Goal: Task Accomplishment & Management: Manage account settings

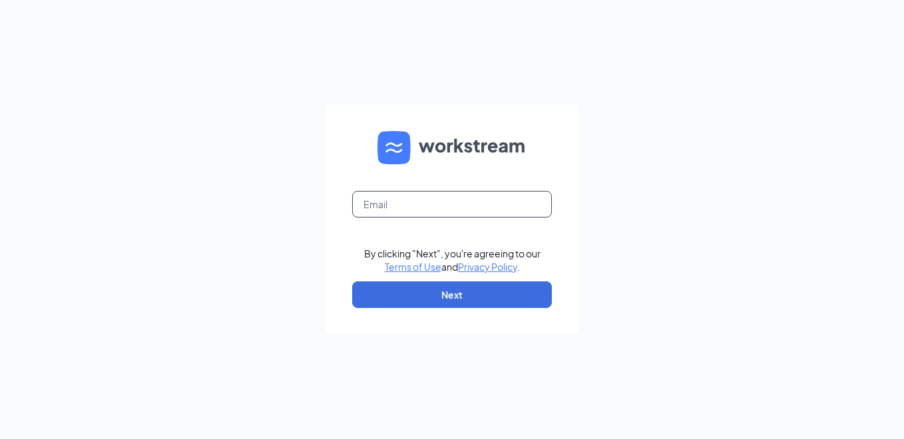
click at [393, 200] on input "text" at bounding box center [452, 204] width 200 height 27
type input "k750007@kfc.com"
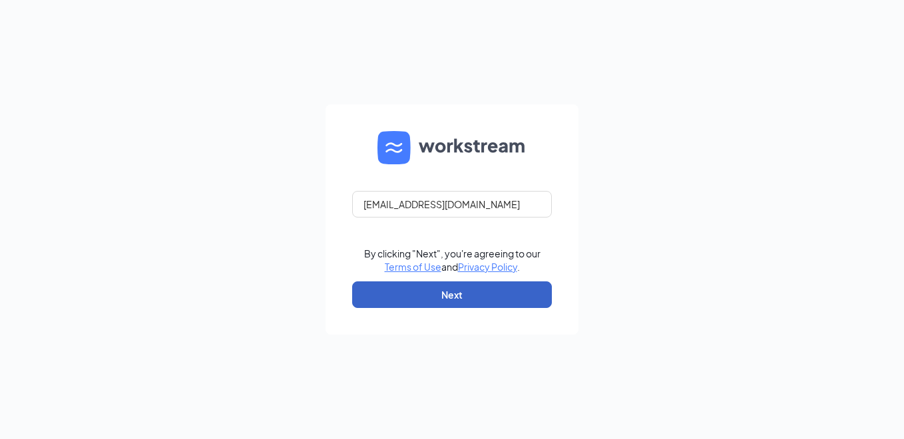
click at [443, 294] on button "Next" at bounding box center [452, 295] width 200 height 27
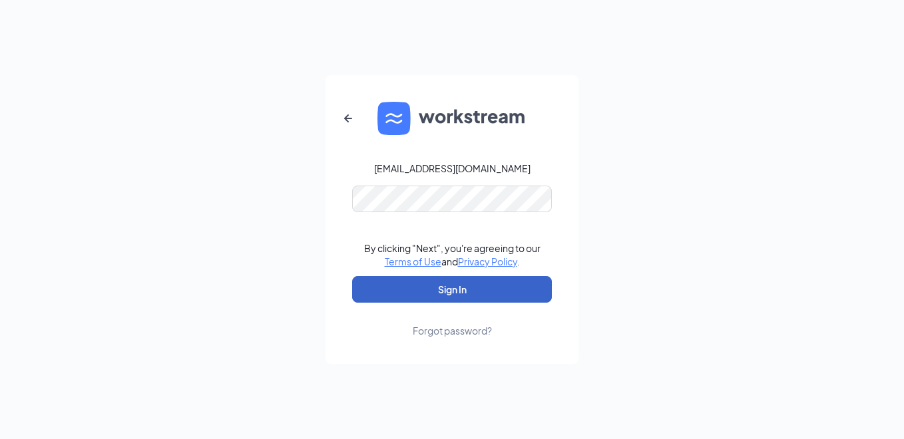
click at [438, 278] on button "Sign In" at bounding box center [452, 289] width 200 height 27
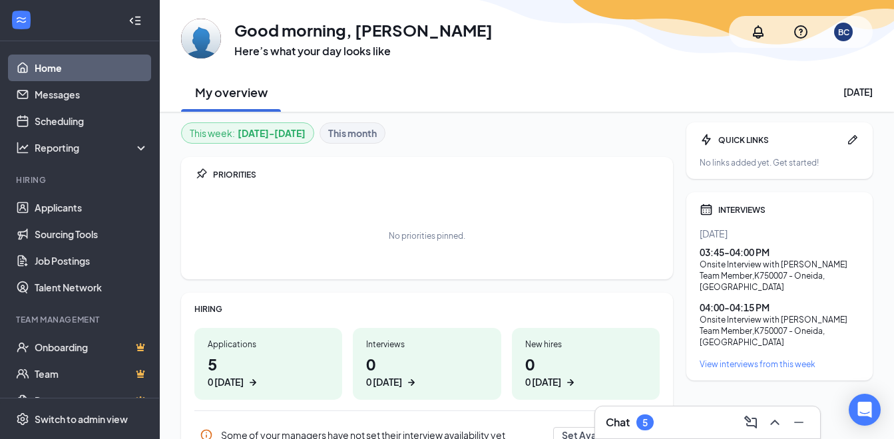
click at [257, 366] on h1 "5 0 today" at bounding box center [268, 371] width 121 height 37
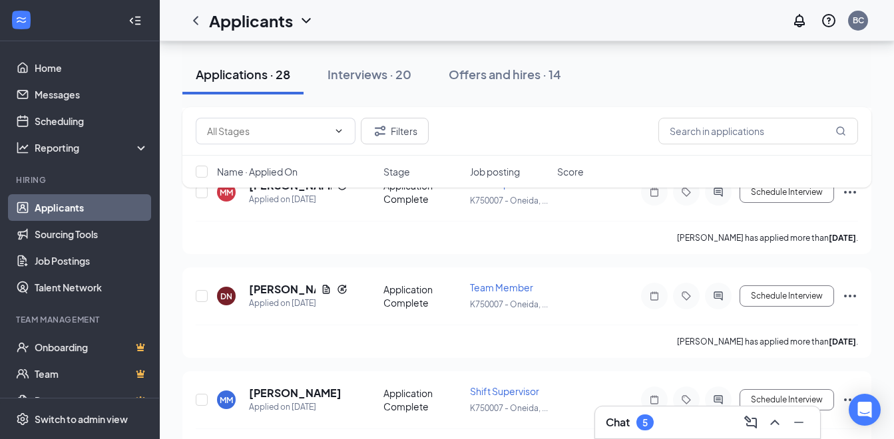
scroll to position [532, 0]
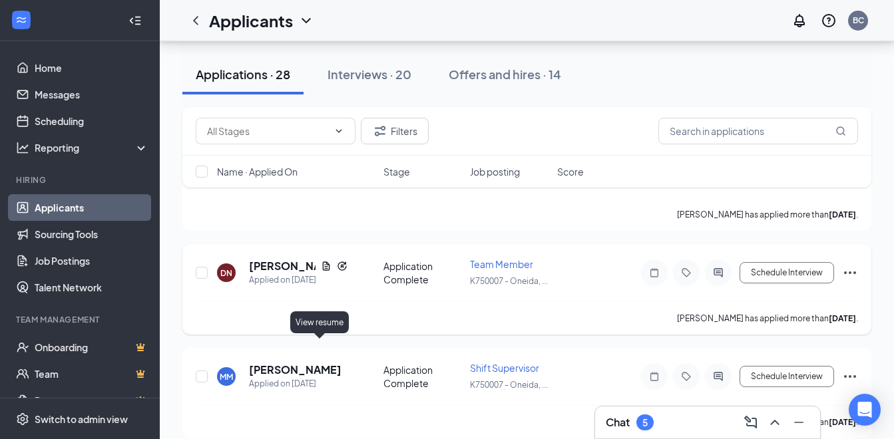
click at [323, 272] on icon "Document" at bounding box center [326, 266] width 11 height 11
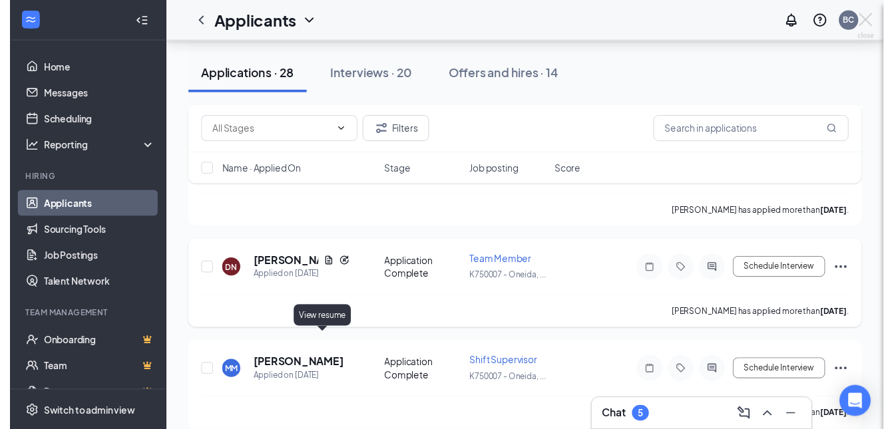
scroll to position [496, 0]
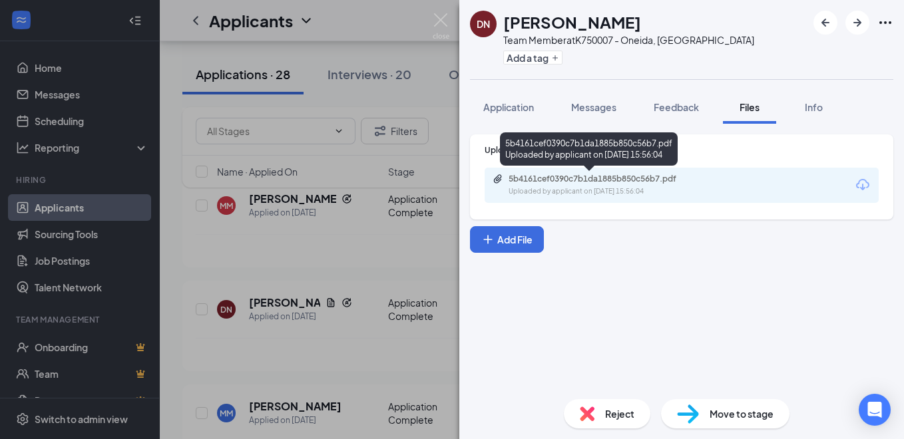
click at [564, 190] on div "Uploaded by applicant on [DATE] 15:56:04" at bounding box center [609, 191] width 200 height 11
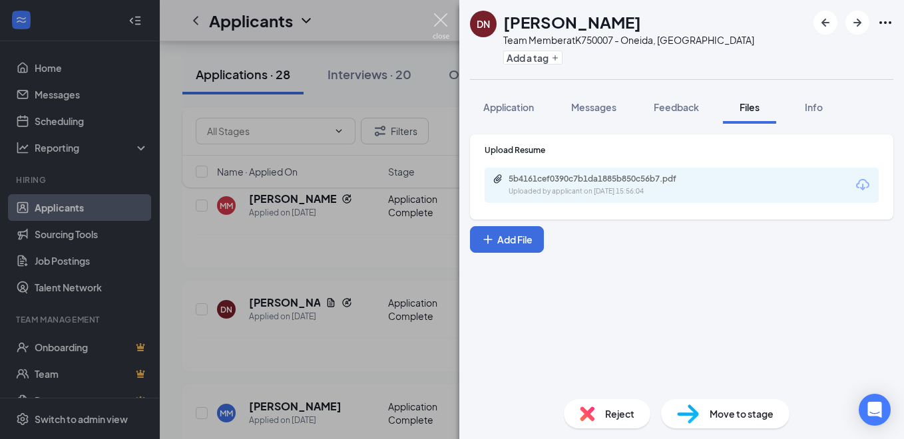
click at [447, 16] on img at bounding box center [441, 26] width 17 height 26
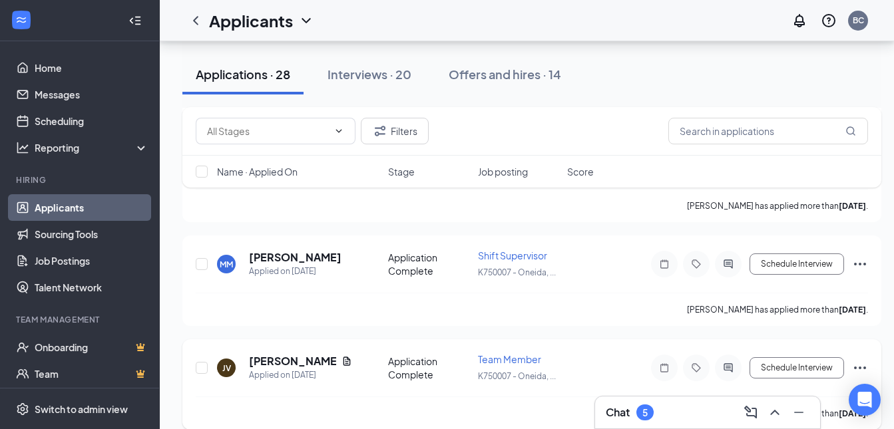
scroll to position [696, 0]
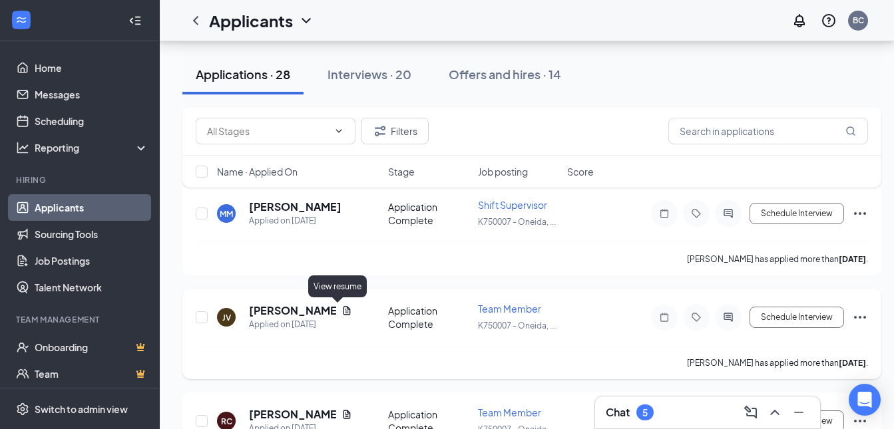
click at [342, 313] on icon "Document" at bounding box center [346, 311] width 11 height 11
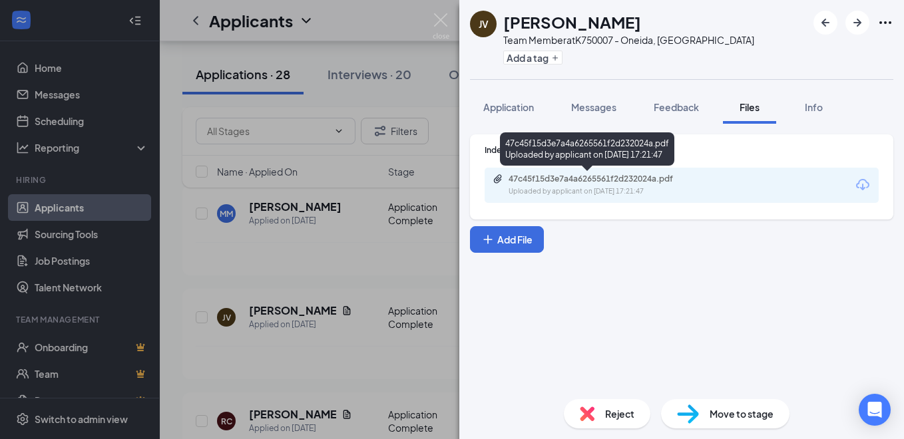
click at [586, 186] on div "47c45f15d3e7a4a6265561f2d232024a.pdf Uploaded by applicant on [DATE] 17:21:47" at bounding box center [601, 185] width 216 height 23
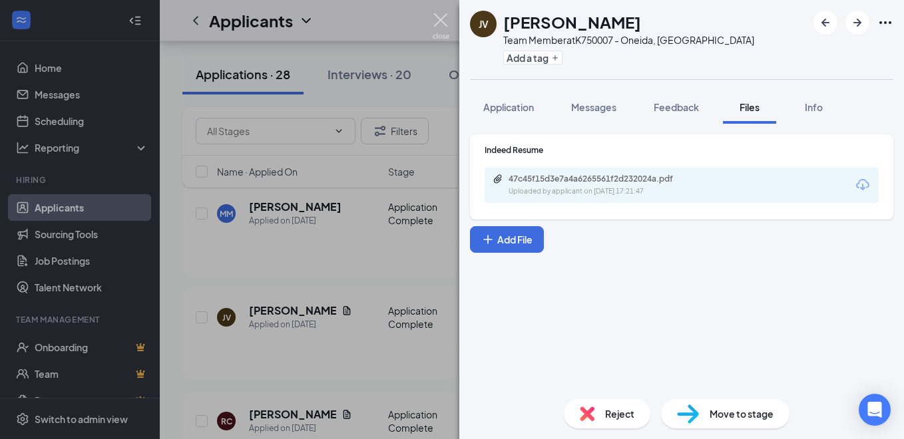
click at [447, 21] on img at bounding box center [441, 26] width 17 height 26
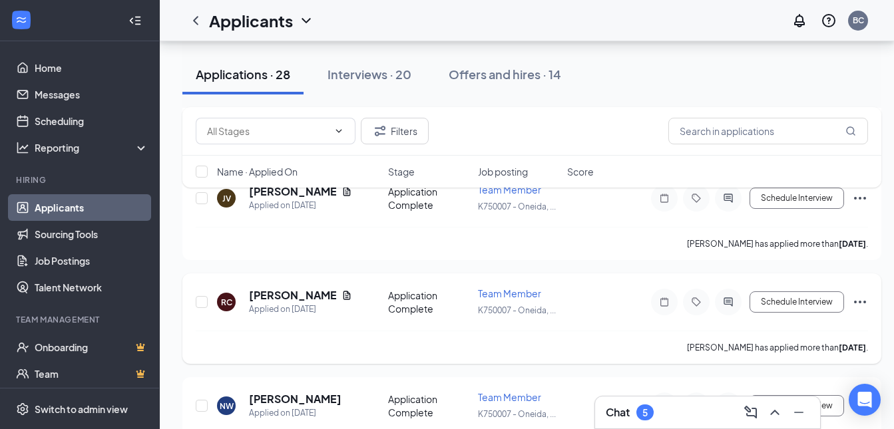
scroll to position [829, 0]
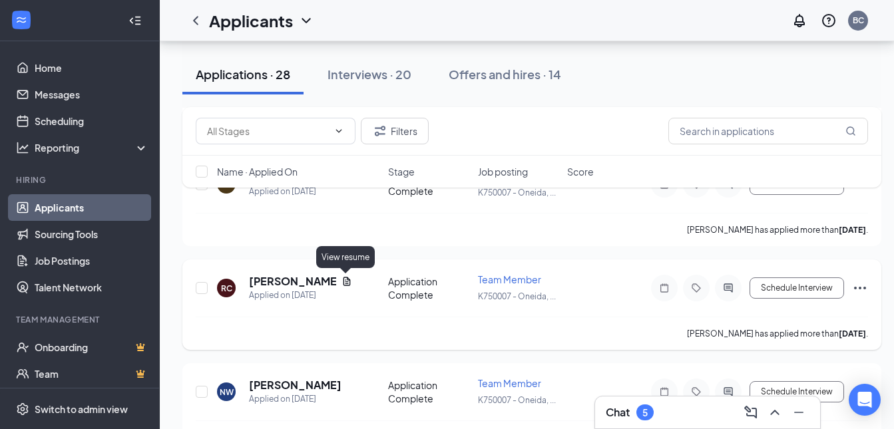
click at [347, 284] on icon "Document" at bounding box center [346, 281] width 11 height 11
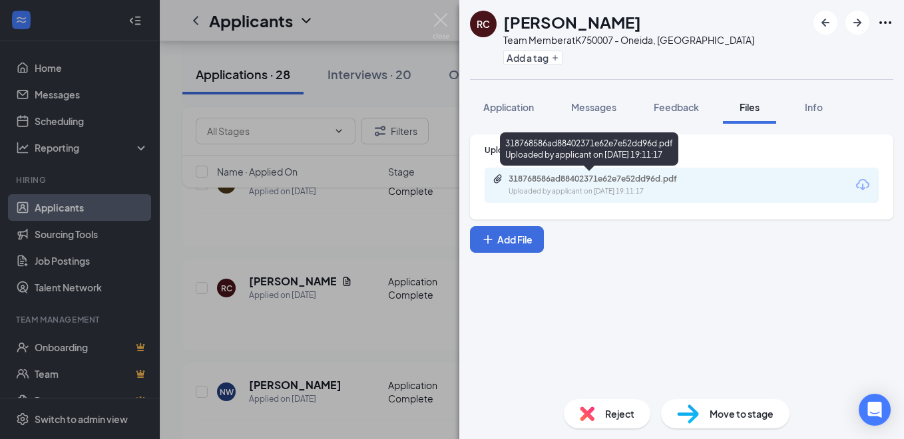
click at [527, 195] on div "Uploaded by applicant on [DATE] 19:11:17" at bounding box center [609, 191] width 200 height 11
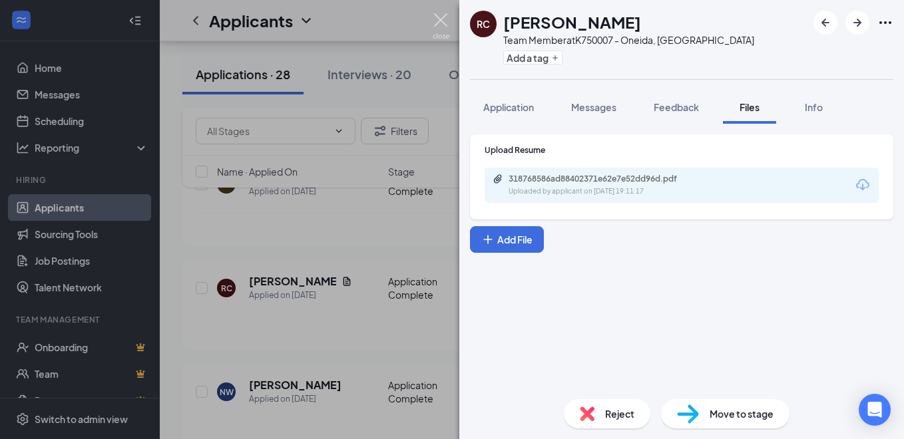
click at [445, 24] on img at bounding box center [441, 26] width 17 height 26
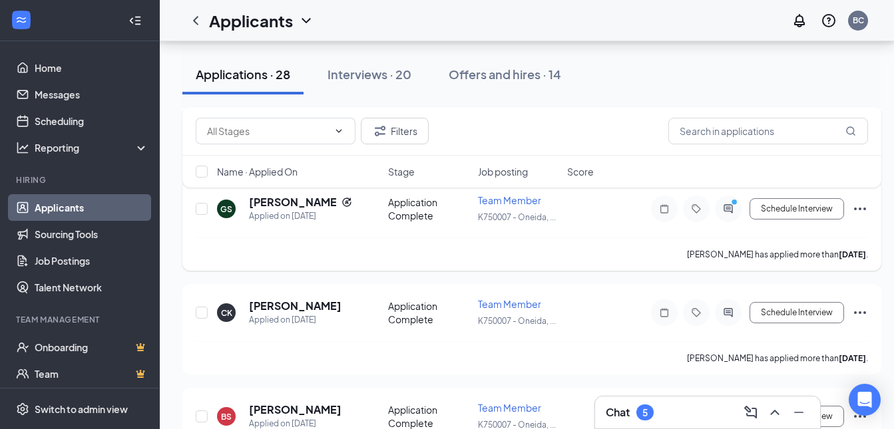
scroll to position [1162, 0]
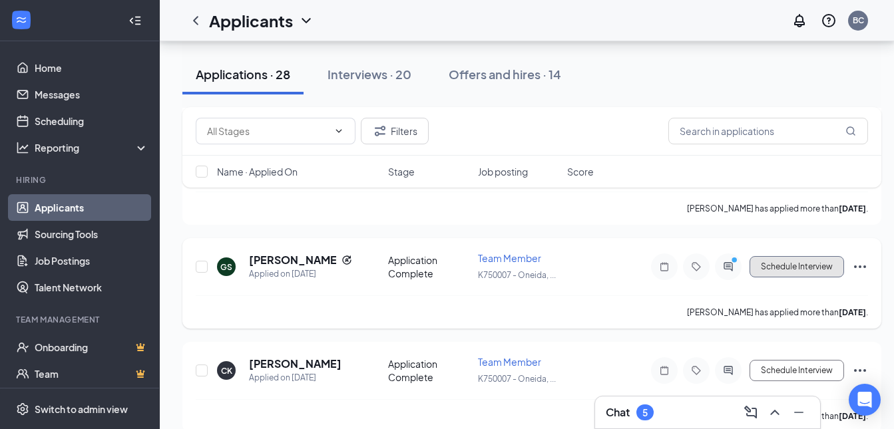
click at [780, 272] on button "Schedule Interview" at bounding box center [796, 266] width 95 height 21
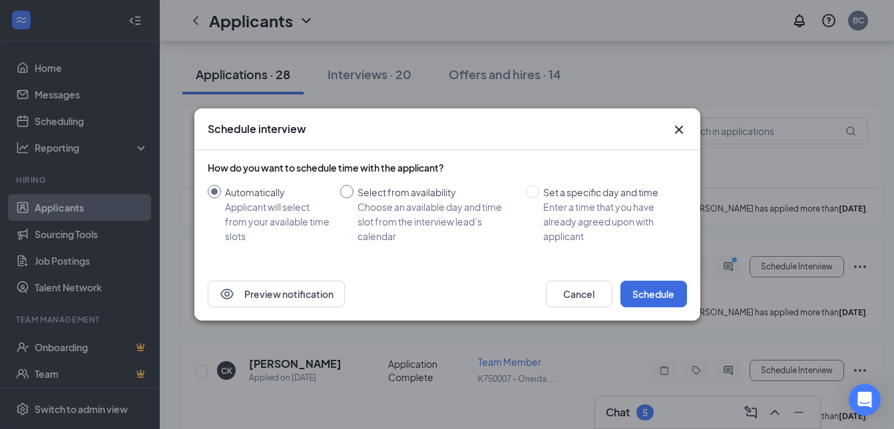
click at [355, 186] on span "Select from availability Choose an available day and time slot from the intervi…" at bounding box center [436, 214] width 167 height 59
click at [353, 186] on input "Select from availability Choose an available day and time slot from the intervi…" at bounding box center [346, 191] width 13 height 13
radio input "true"
radio input "false"
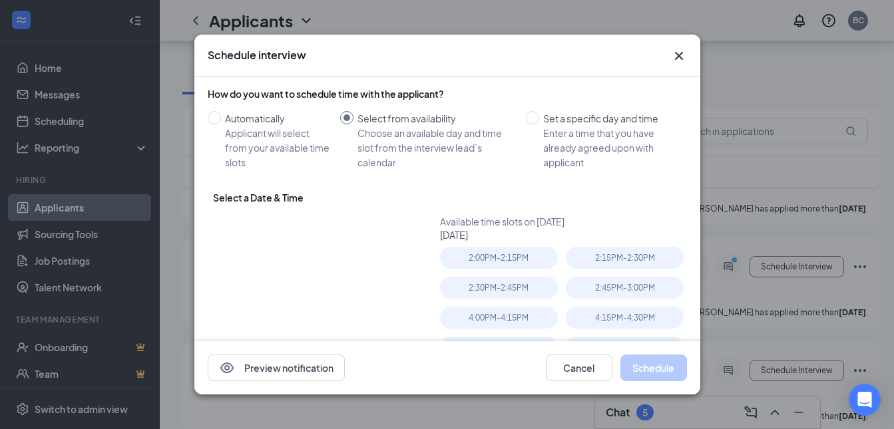
type input "[DATE]"
click at [543, 118] on div "Set a specific day and time" at bounding box center [609, 118] width 133 height 15
click at [538, 118] on input "Set a specific day and time Enter a time that you have already agreed upon with…" at bounding box center [532, 117] width 13 height 13
radio input "true"
radio input "false"
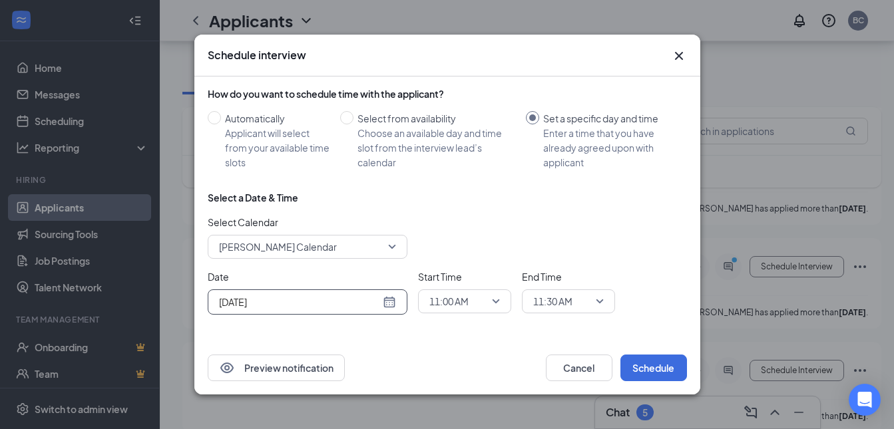
click at [393, 300] on div "[DATE]" at bounding box center [307, 302] width 177 height 15
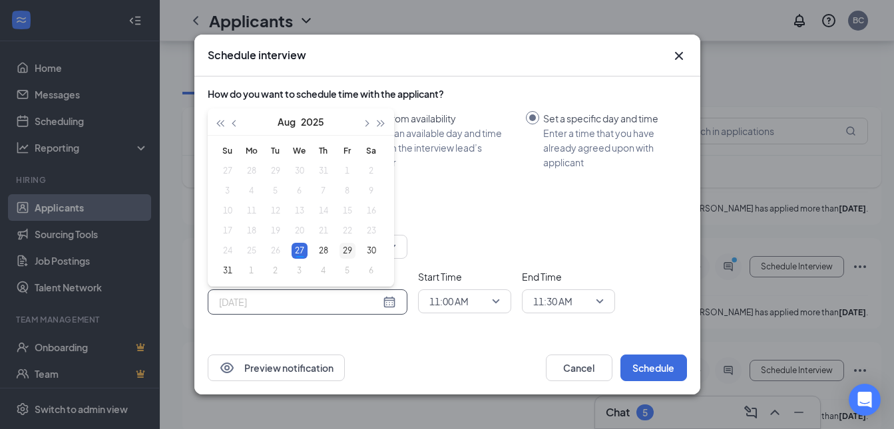
type input "[DATE]"
click at [341, 243] on div "29" at bounding box center [347, 251] width 16 height 16
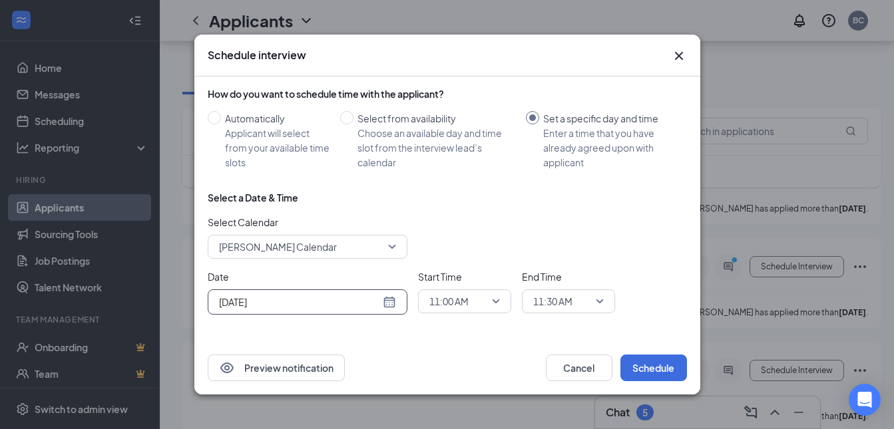
click at [462, 297] on span "11:00 AM" at bounding box center [448, 302] width 39 height 20
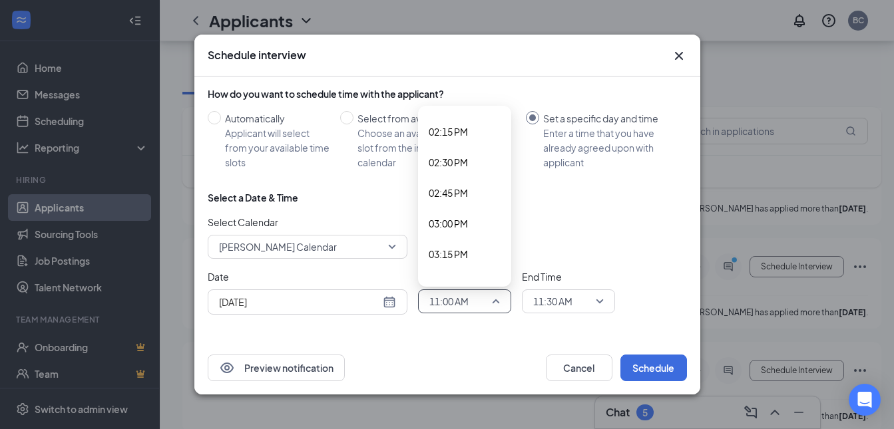
scroll to position [1808, 0]
click at [453, 211] on span "03:30 PM" at bounding box center [448, 218] width 39 height 15
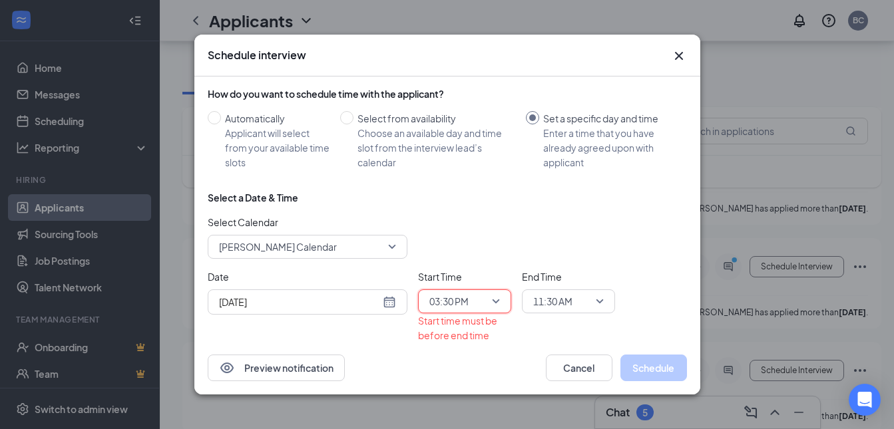
click at [580, 304] on span "11:30 AM" at bounding box center [562, 302] width 59 height 20
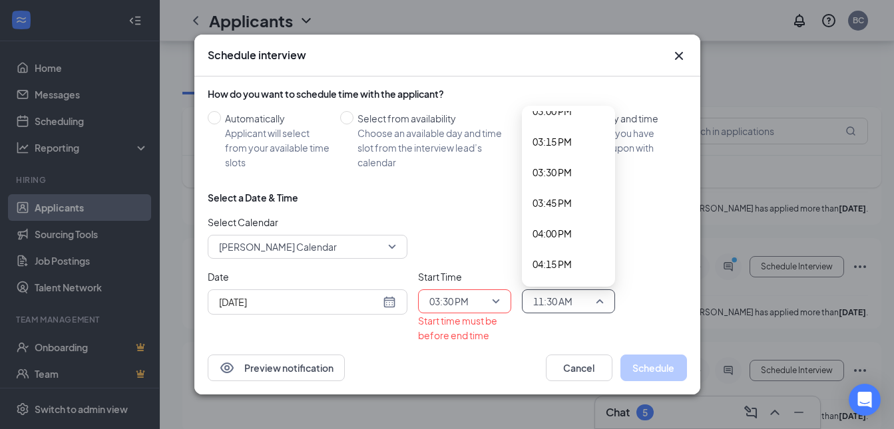
scroll to position [1869, 0]
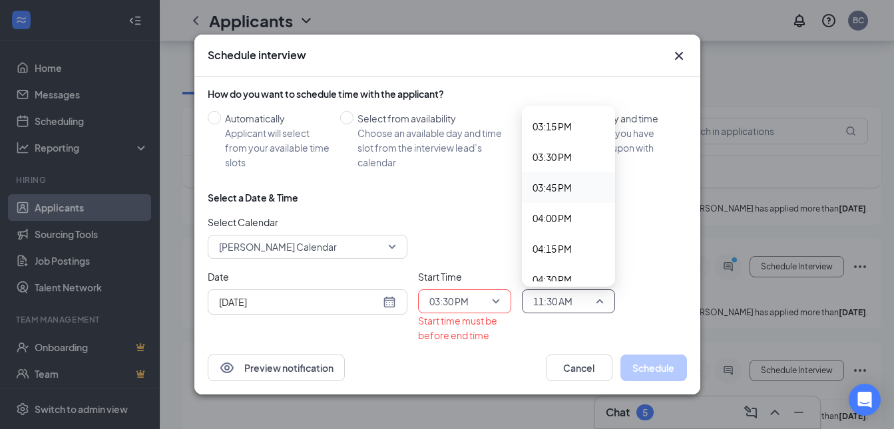
click at [561, 183] on span "03:45 PM" at bounding box center [551, 187] width 39 height 15
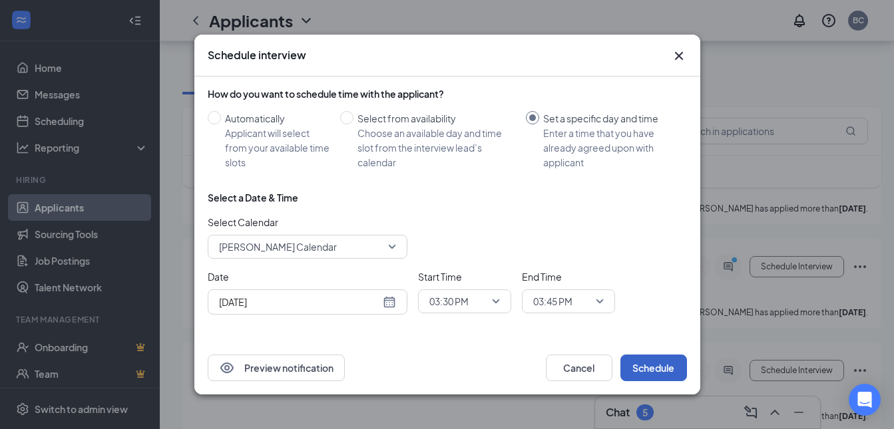
click at [634, 372] on button "Schedule" at bounding box center [653, 368] width 67 height 27
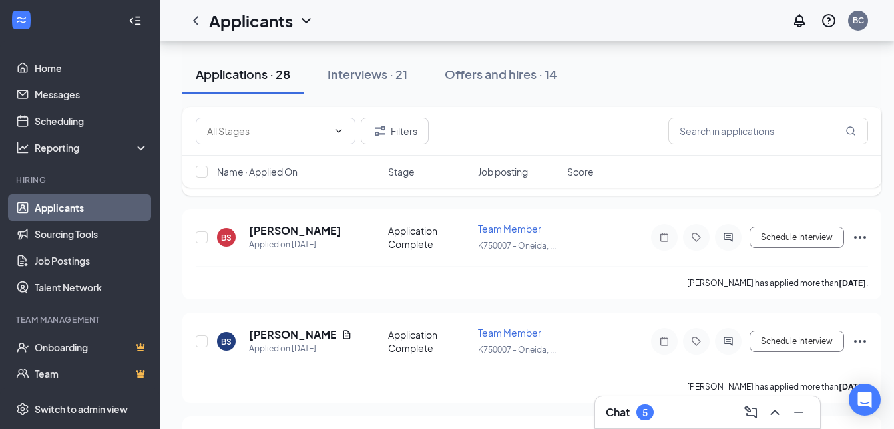
scroll to position [1228, 0]
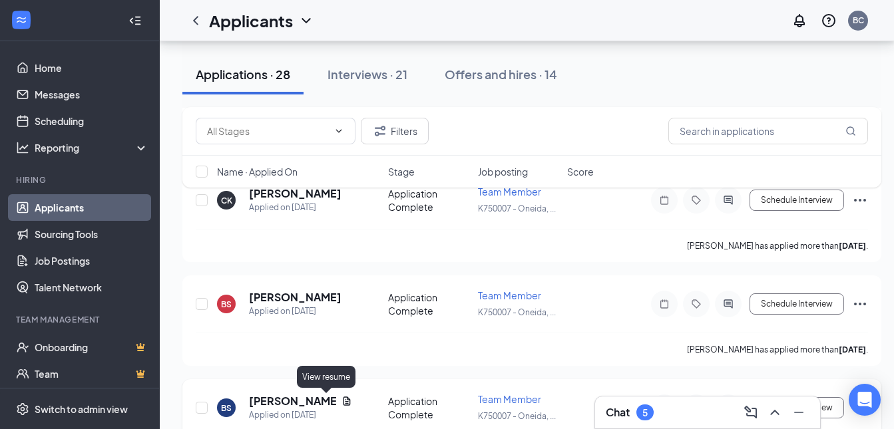
click at [341, 405] on icon "Document" at bounding box center [346, 401] width 11 height 11
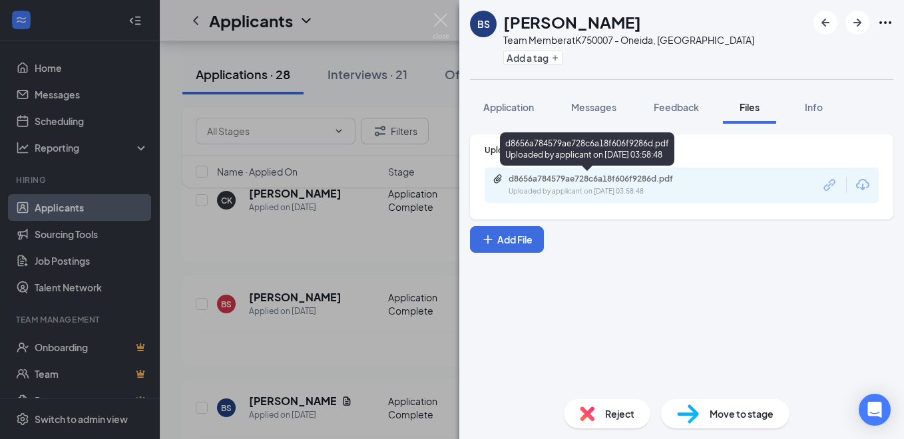
click at [558, 180] on div "d8656a784579ae728c6a18f606f9286d.pdf" at bounding box center [602, 179] width 186 height 11
click at [546, 185] on div "d8656a784579ae728c6a18f606f9286d.pdf Uploaded by applicant on [DATE] 03:58:48" at bounding box center [601, 185] width 216 height 23
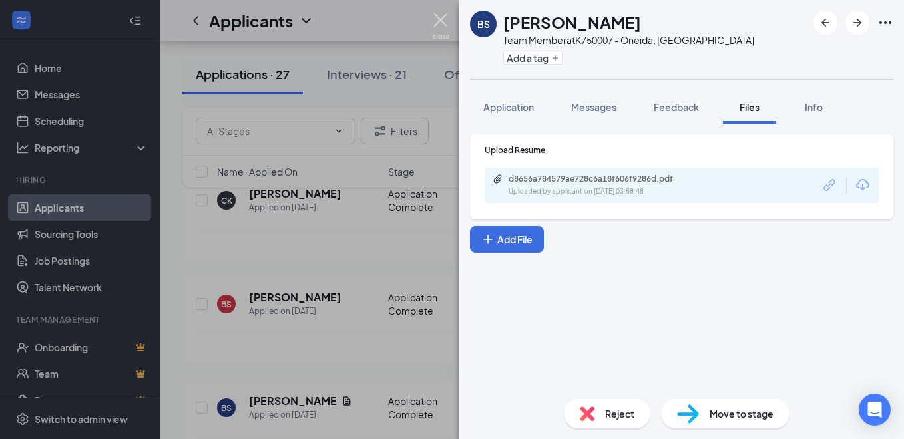
click at [439, 17] on img at bounding box center [441, 26] width 17 height 26
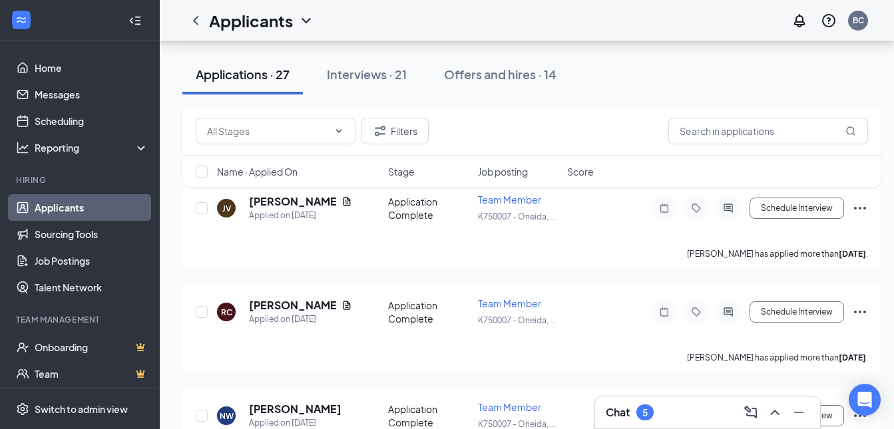
scroll to position [762, 0]
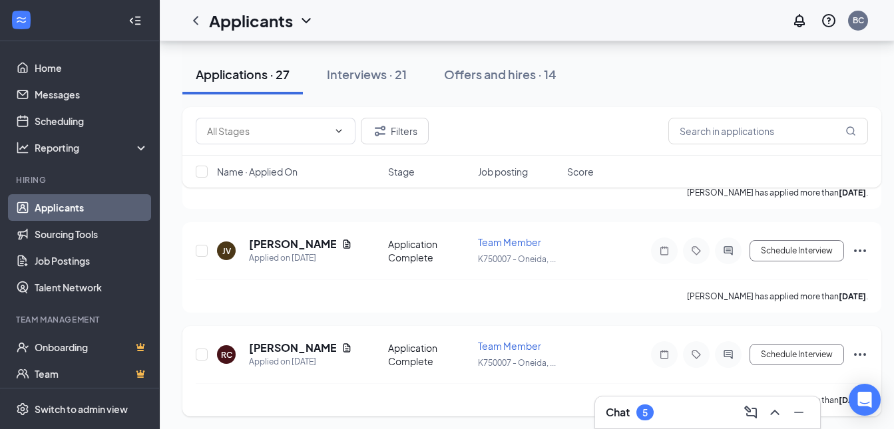
click at [344, 343] on icon "Document" at bounding box center [346, 348] width 11 height 11
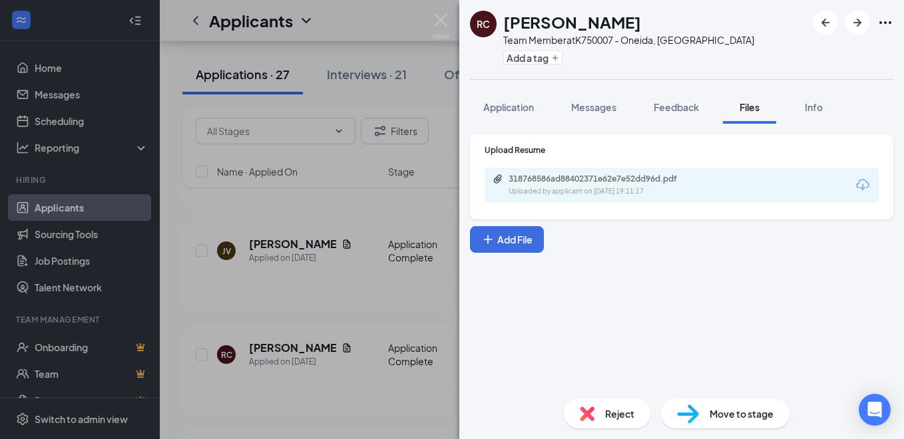
click at [578, 177] on div "318768586ad88402371e62e7e52dd96d.pdf" at bounding box center [602, 179] width 186 height 11
click at [437, 20] on img at bounding box center [441, 26] width 17 height 26
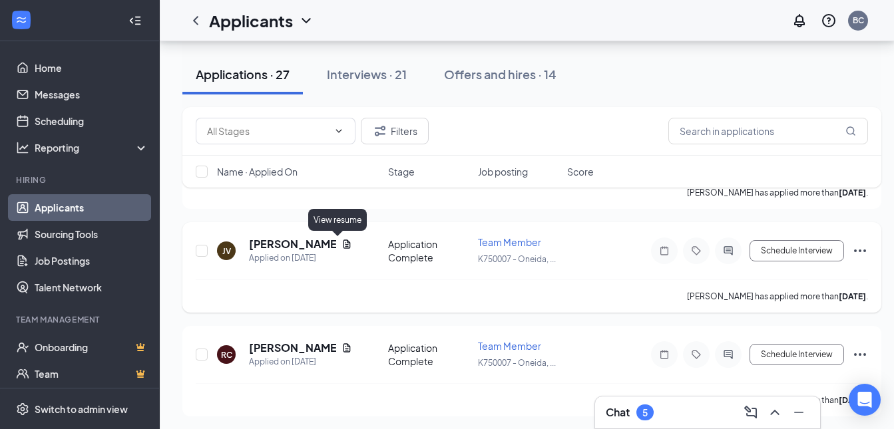
click at [343, 242] on icon "Document" at bounding box center [346, 244] width 7 height 9
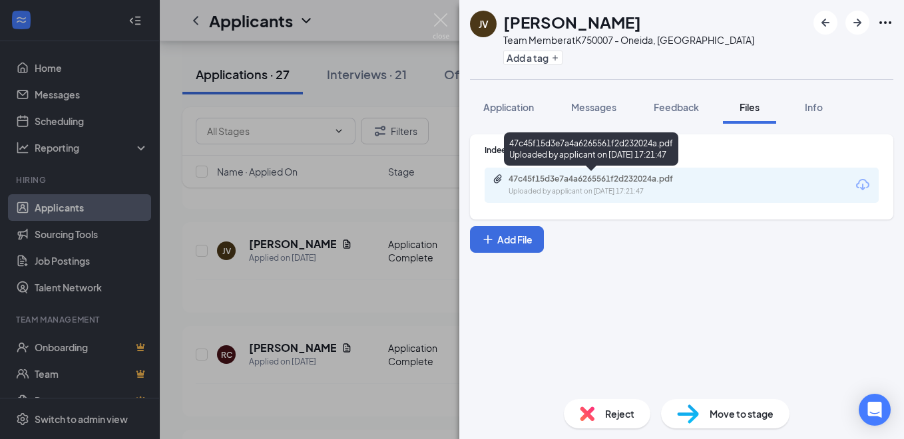
click at [578, 181] on div "47c45f15d3e7a4a6265561f2d232024a.pdf" at bounding box center [602, 179] width 186 height 11
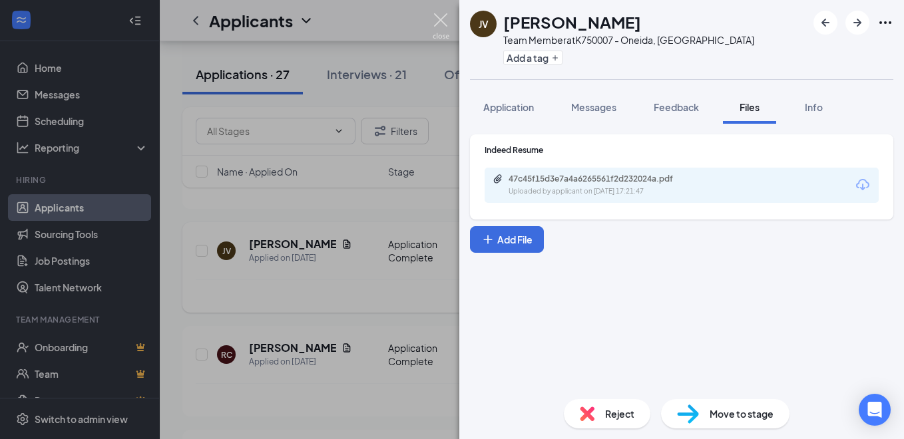
click at [442, 21] on img at bounding box center [441, 26] width 17 height 26
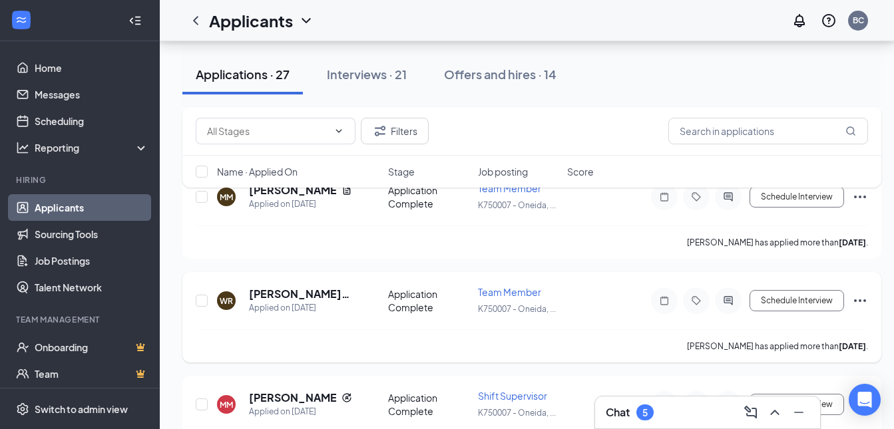
scroll to position [296, 0]
click at [771, 303] on button "Schedule Interview" at bounding box center [796, 301] width 95 height 21
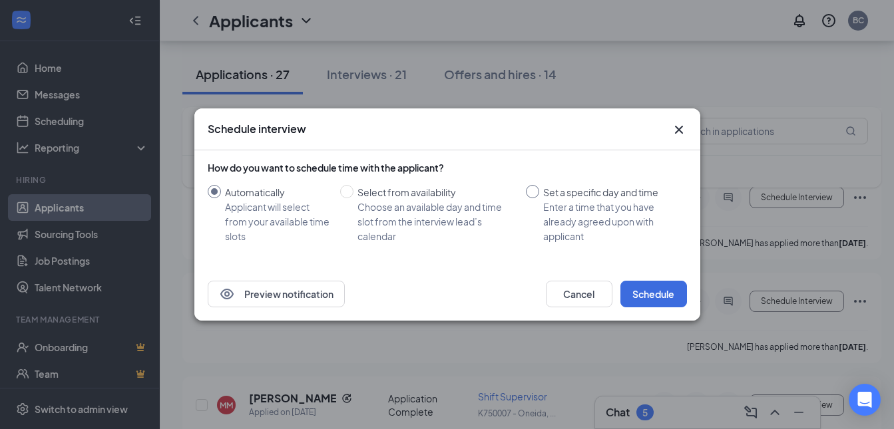
click at [546, 202] on div "Enter a time that you have already agreed upon with applicant" at bounding box center [609, 222] width 133 height 44
click at [539, 198] on input "Set a specific day and time Enter a time that you have already agreed upon with…" at bounding box center [532, 191] width 13 height 13
radio input "true"
radio input "false"
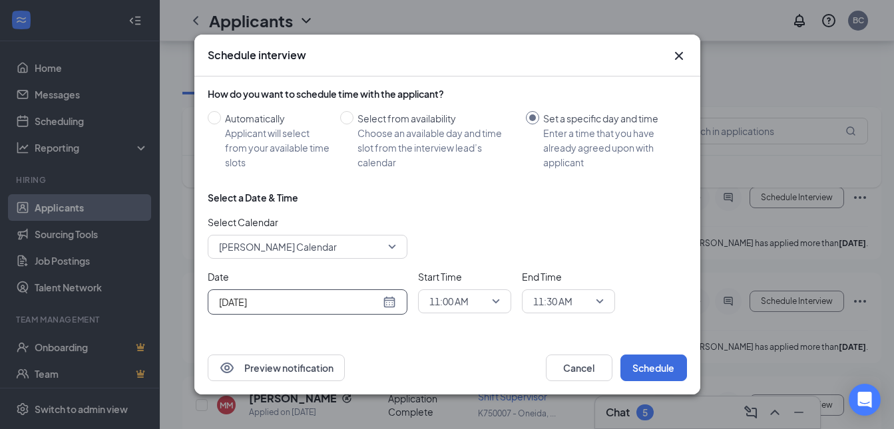
click at [390, 296] on div "[DATE]" at bounding box center [307, 302] width 177 height 15
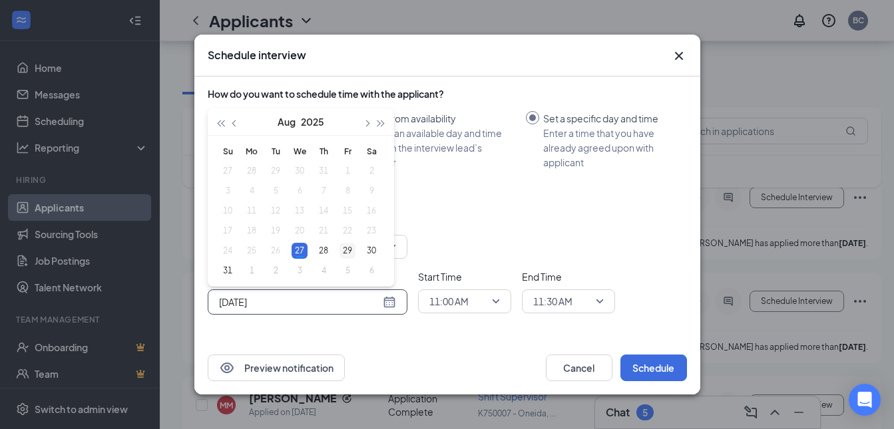
type input "[DATE]"
click at [347, 243] on div "29" at bounding box center [347, 251] width 16 height 16
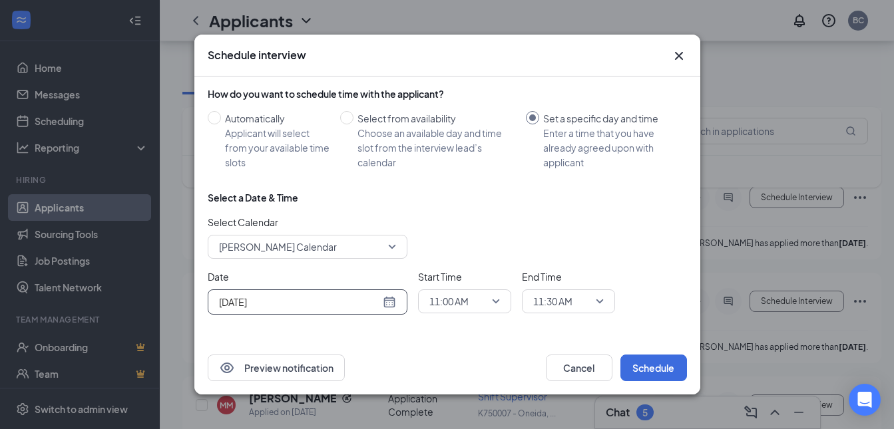
click at [485, 298] on span "11:00 AM" at bounding box center [458, 302] width 59 height 20
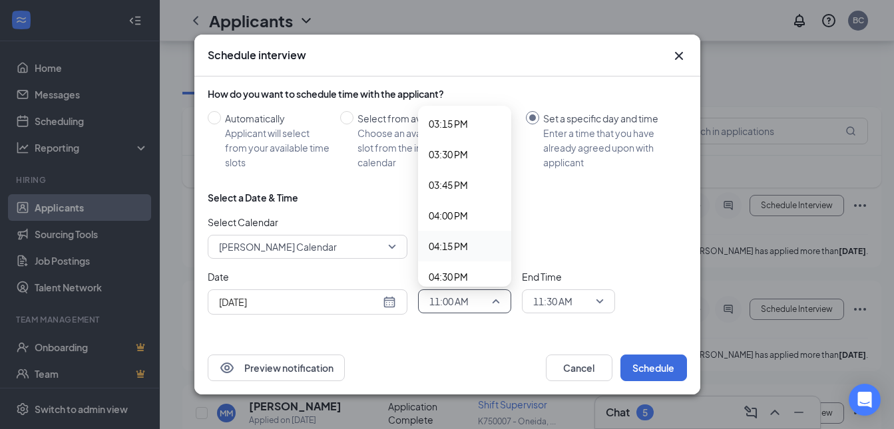
scroll to position [1874, 0]
click at [448, 183] on span "03:45 PM" at bounding box center [448, 182] width 39 height 15
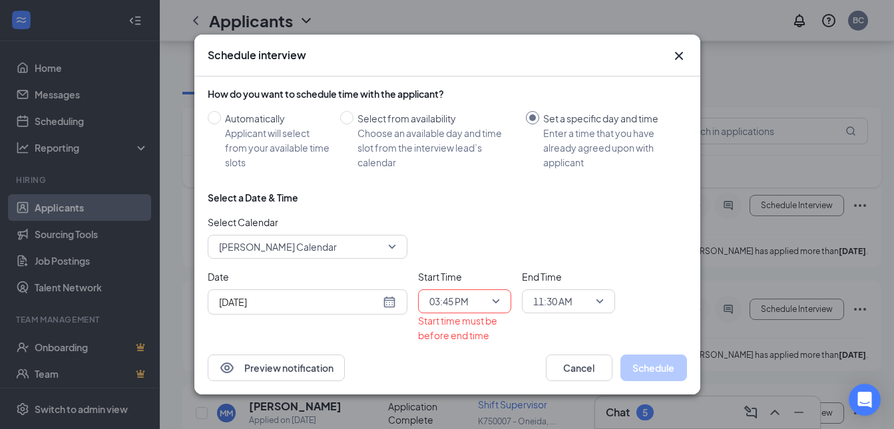
click at [574, 284] on div "End Time 11:30 AM" at bounding box center [568, 292] width 93 height 44
click at [582, 298] on span "11:30 AM" at bounding box center [562, 302] width 59 height 20
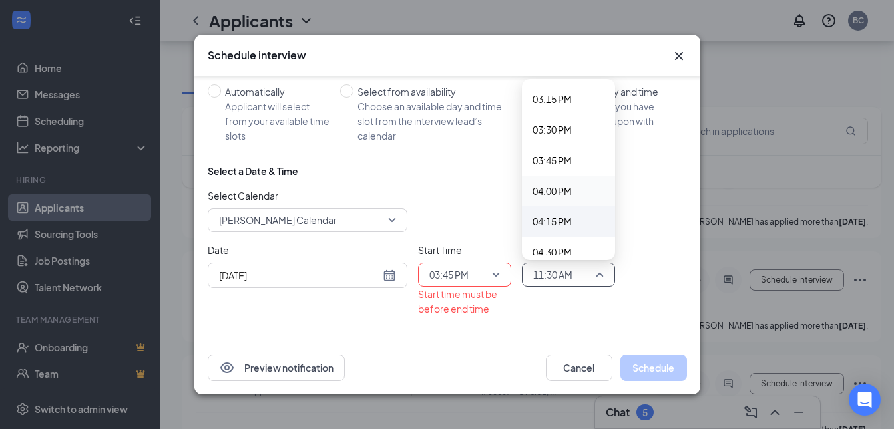
scroll to position [1869, 0]
click at [558, 186] on span "04:00 PM" at bounding box center [551, 191] width 39 height 15
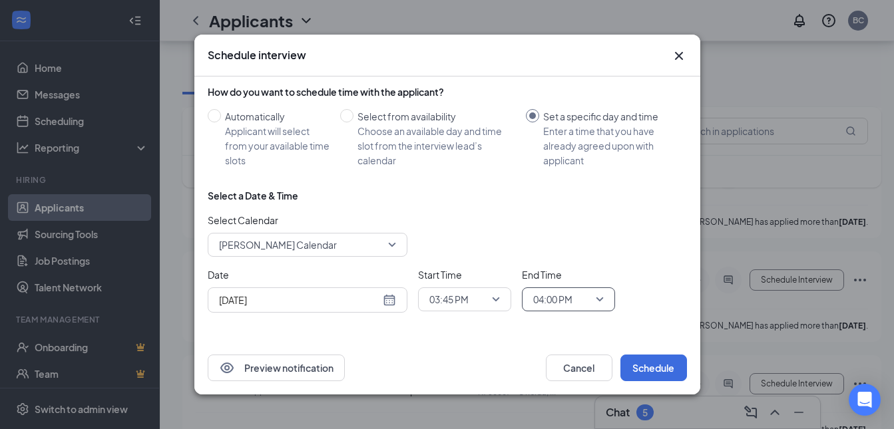
scroll to position [0, 0]
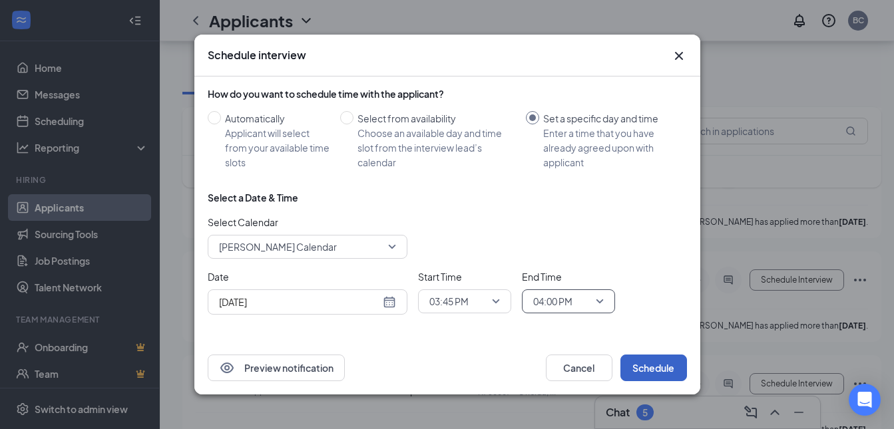
click at [647, 375] on button "Schedule" at bounding box center [653, 368] width 67 height 27
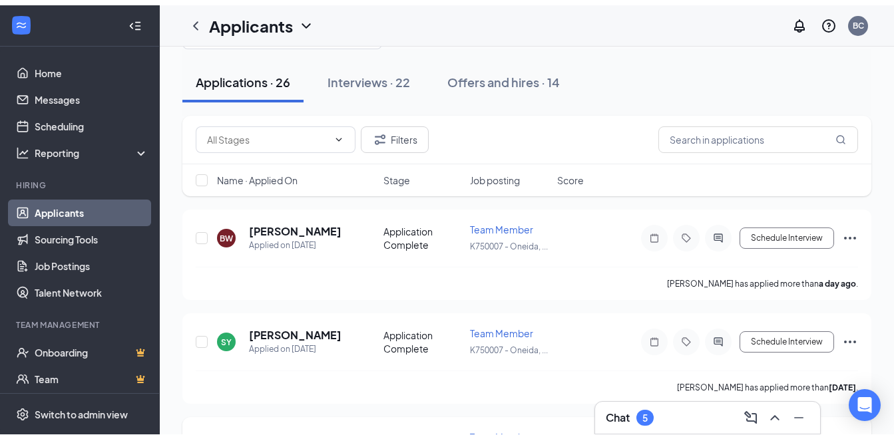
scroll to position [30, 0]
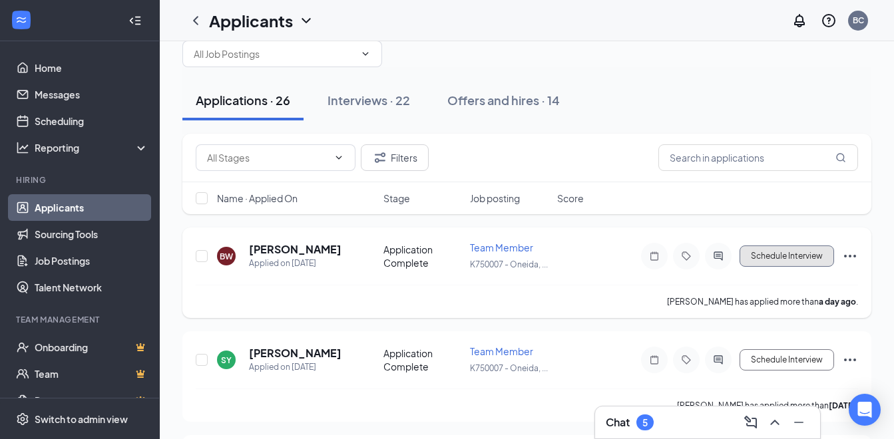
click at [766, 264] on button "Schedule Interview" at bounding box center [787, 256] width 95 height 21
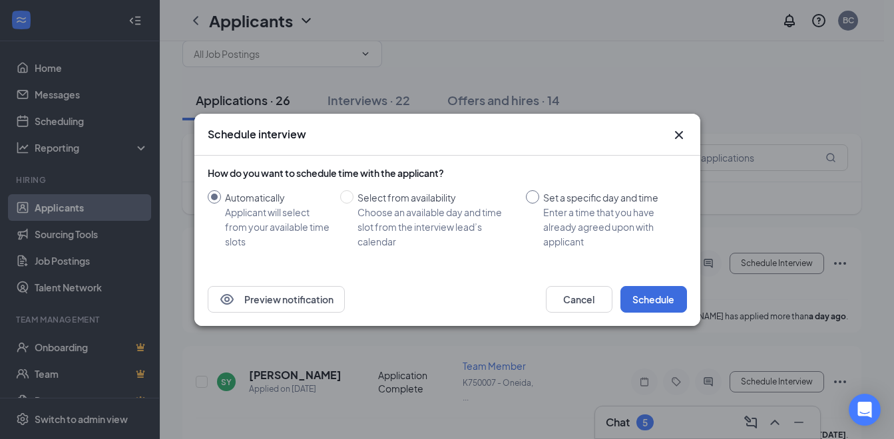
click at [544, 202] on div "Set a specific day and time" at bounding box center [609, 197] width 133 height 15
click at [539, 202] on input "Set a specific day and time Enter a time that you have already agreed upon with…" at bounding box center [532, 196] width 13 height 13
radio input "true"
radio input "false"
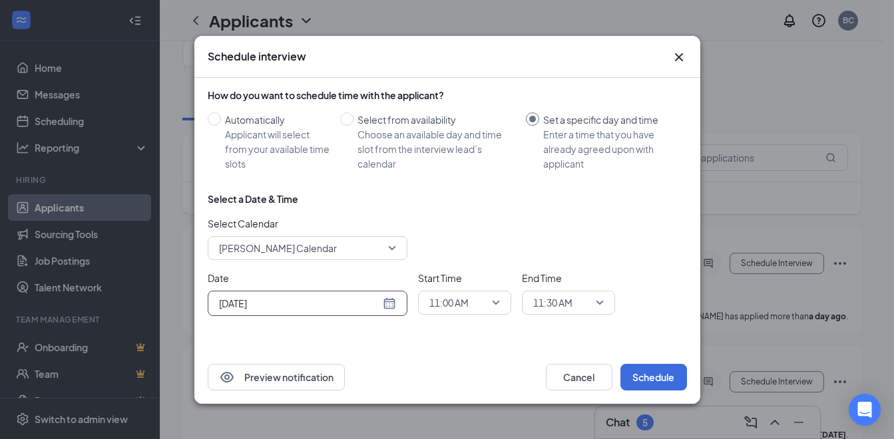
click at [390, 300] on div "[DATE]" at bounding box center [307, 303] width 177 height 15
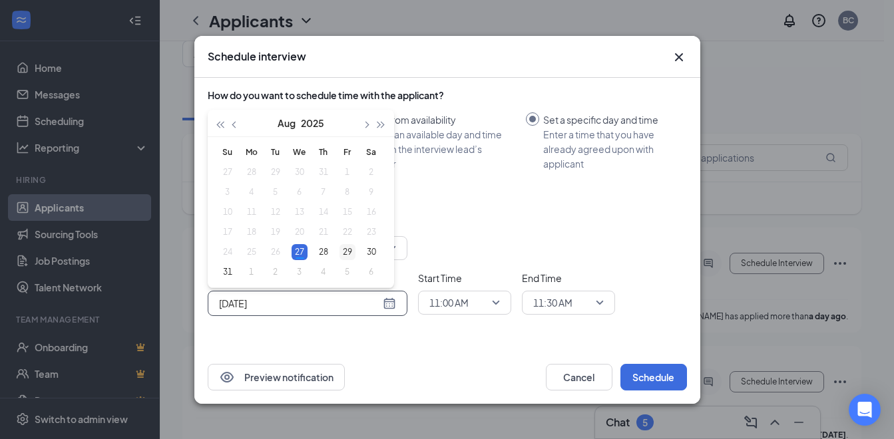
type input "[DATE]"
click at [348, 249] on div "29" at bounding box center [347, 252] width 16 height 16
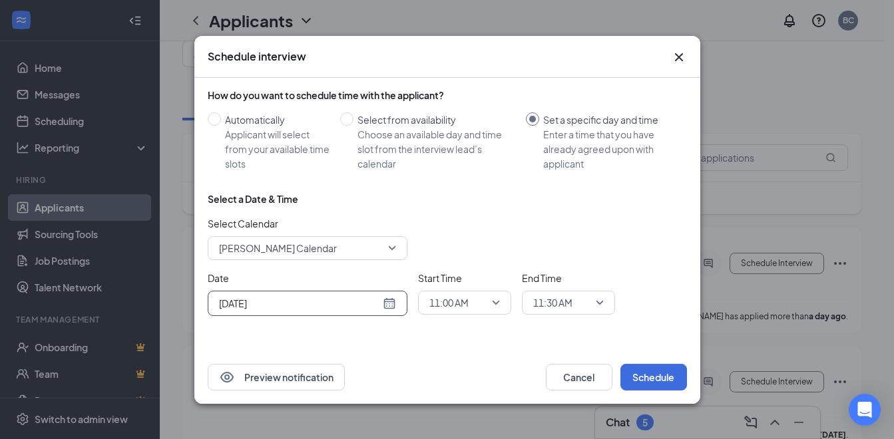
click at [499, 298] on span "11:00 AM" at bounding box center [464, 303] width 71 height 20
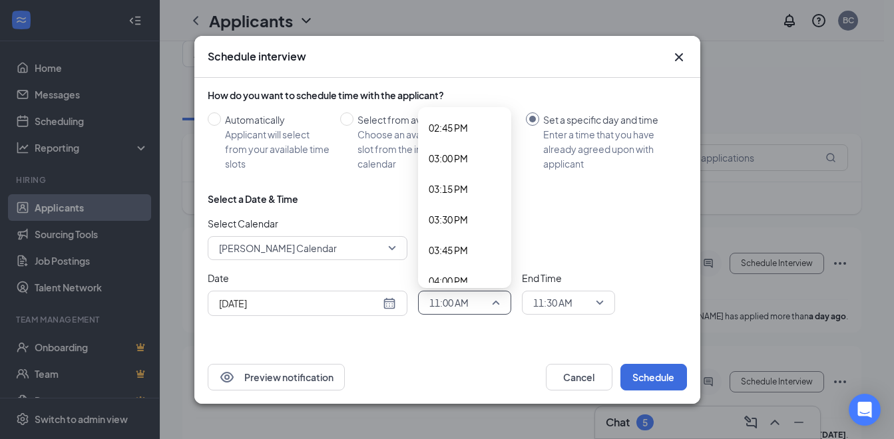
scroll to position [1874, 0]
click at [467, 213] on span "04:00 PM" at bounding box center [448, 214] width 39 height 15
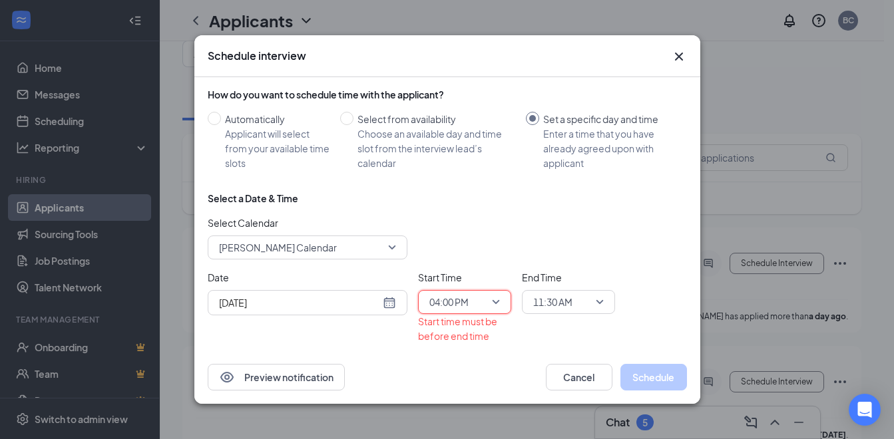
click at [572, 300] on span "11:30 AM" at bounding box center [552, 302] width 39 height 20
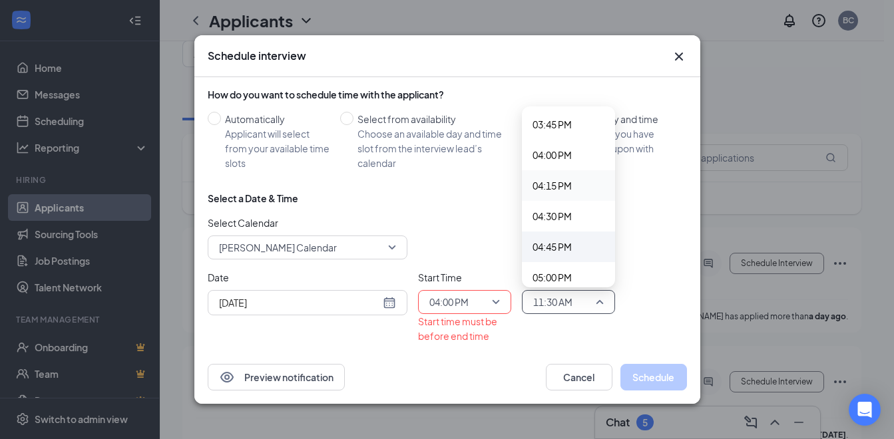
scroll to position [1936, 0]
click at [561, 180] on span "04:15 PM" at bounding box center [551, 183] width 39 height 15
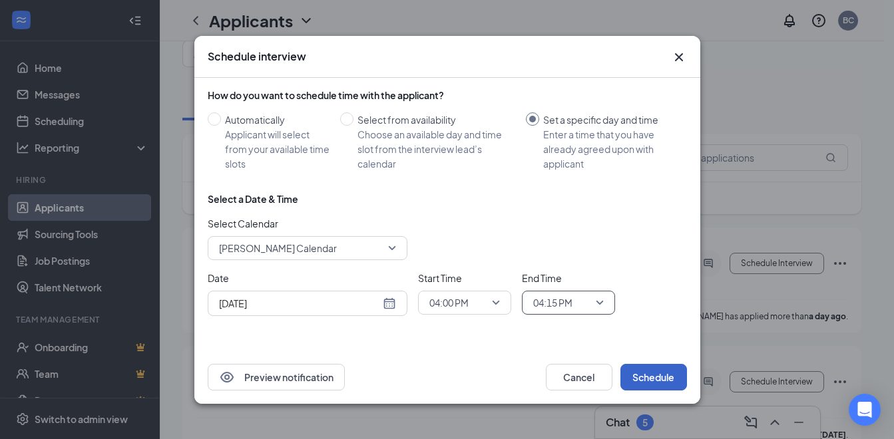
click at [664, 369] on button "Schedule" at bounding box center [653, 377] width 67 height 27
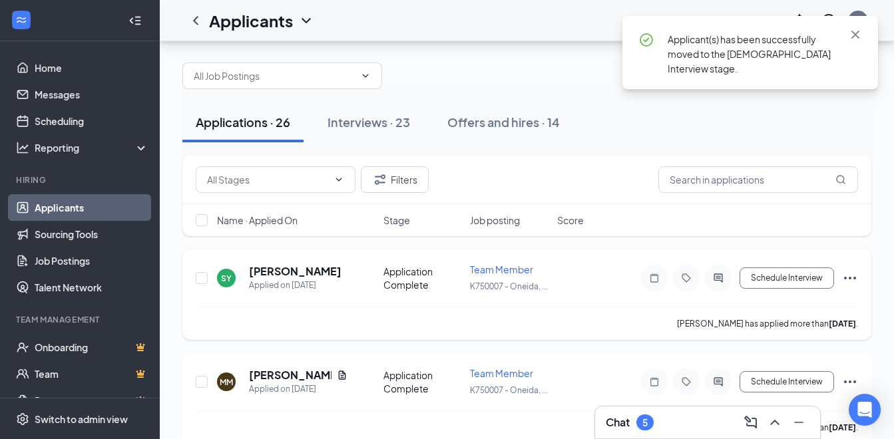
scroll to position [0, 0]
